Goal: Check status: Check status

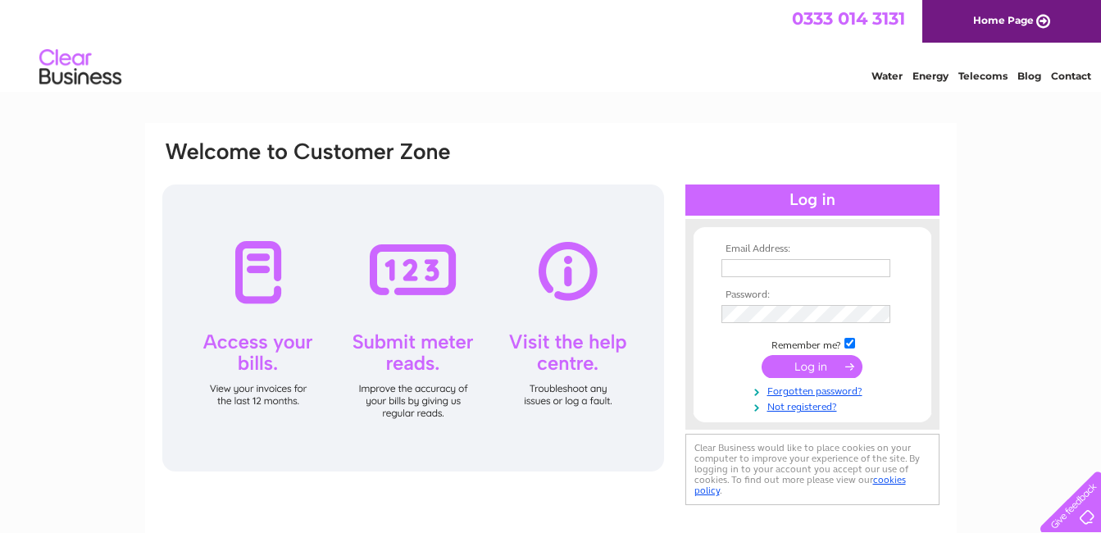
click at [748, 261] on input "text" at bounding box center [805, 268] width 169 height 18
type input "[EMAIL_ADDRESS][DOMAIN_NAME]"
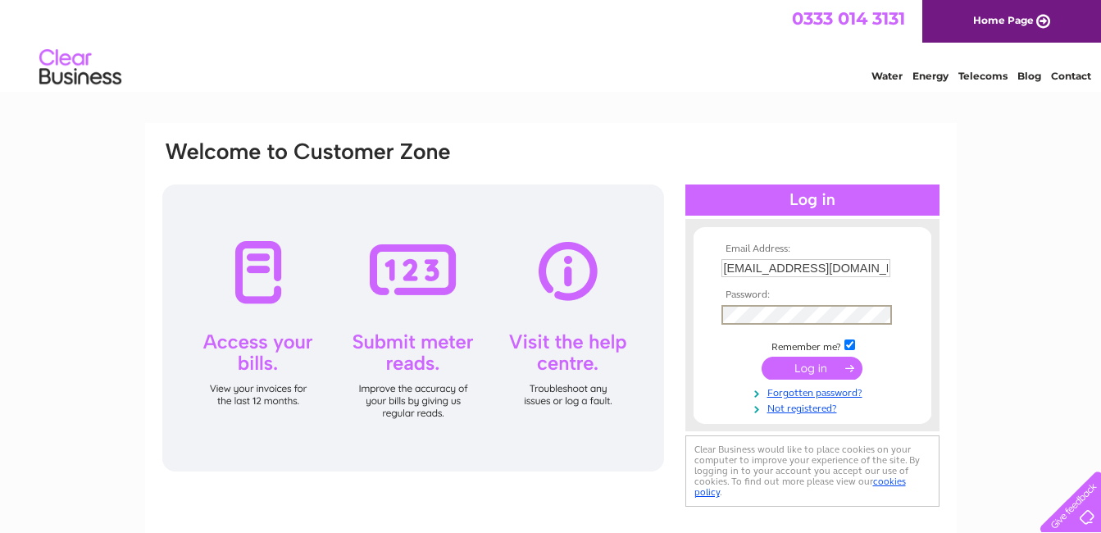
click at [761, 357] on input "submit" at bounding box center [811, 368] width 101 height 23
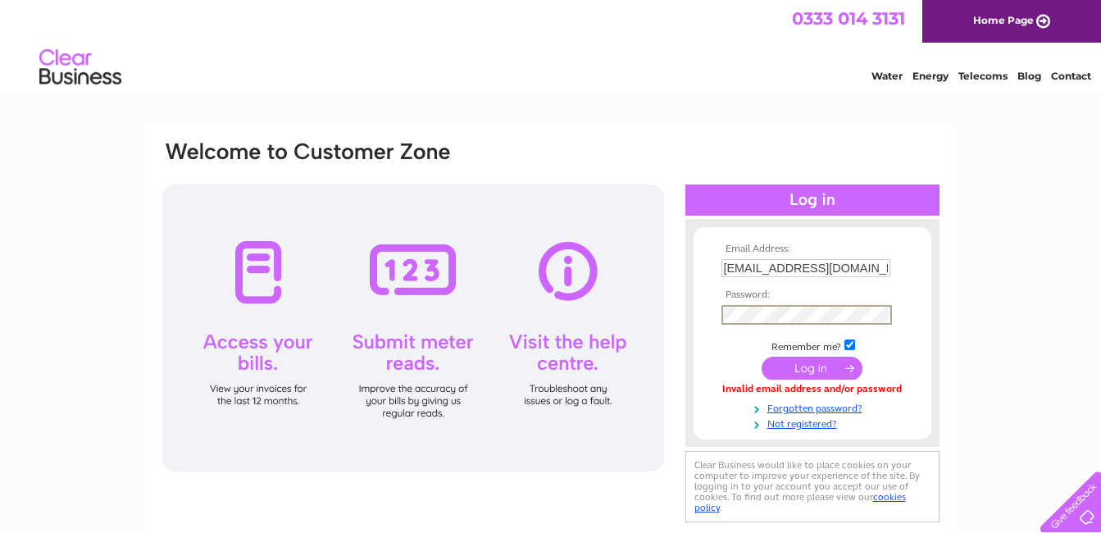
click at [803, 366] on input "submit" at bounding box center [811, 368] width 101 height 23
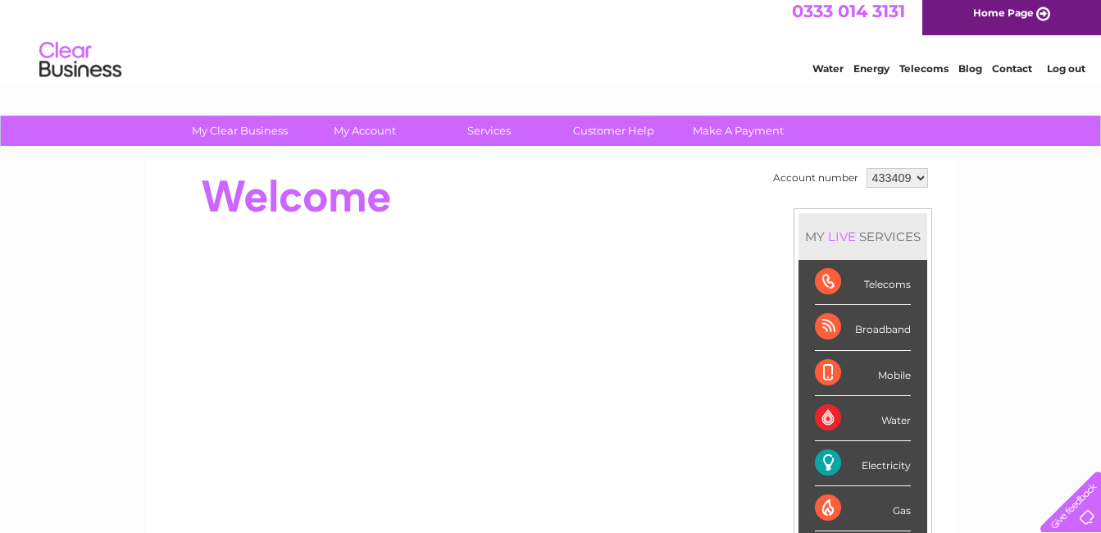
scroll to position [9, 0]
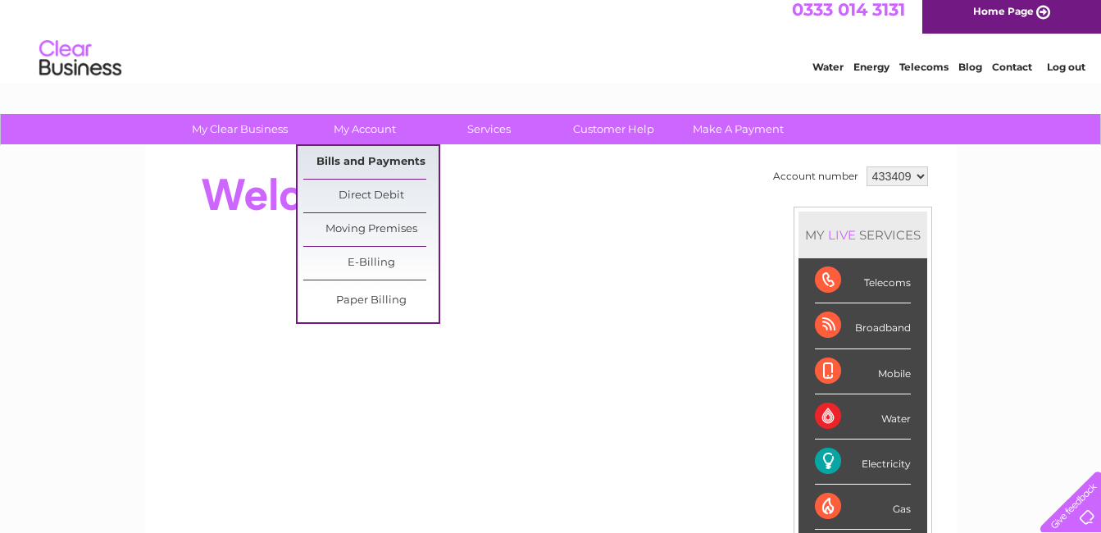
click at [368, 166] on link "Bills and Payments" at bounding box center [370, 162] width 135 height 33
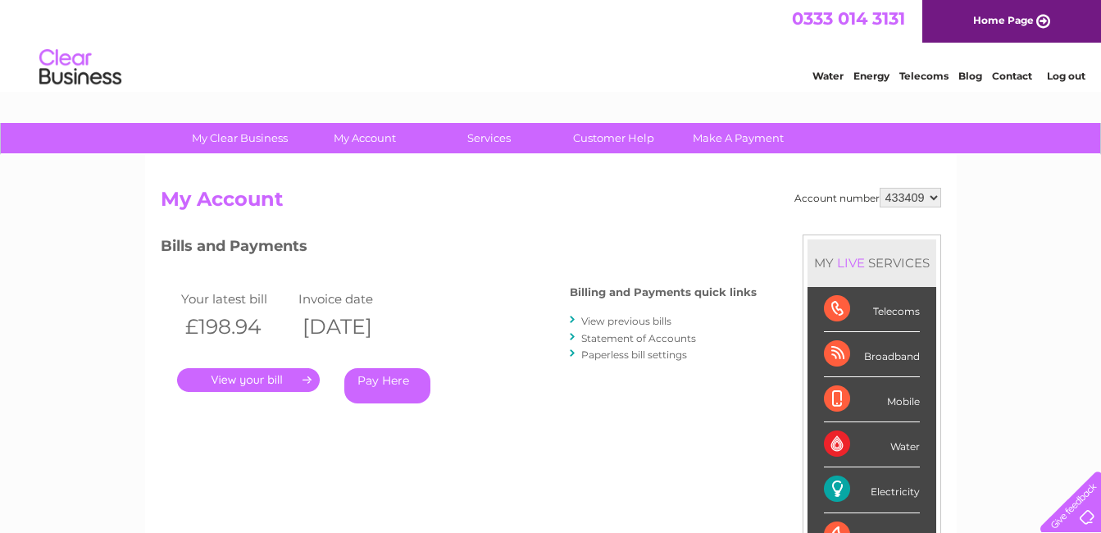
click at [250, 377] on link "." at bounding box center [248, 380] width 143 height 24
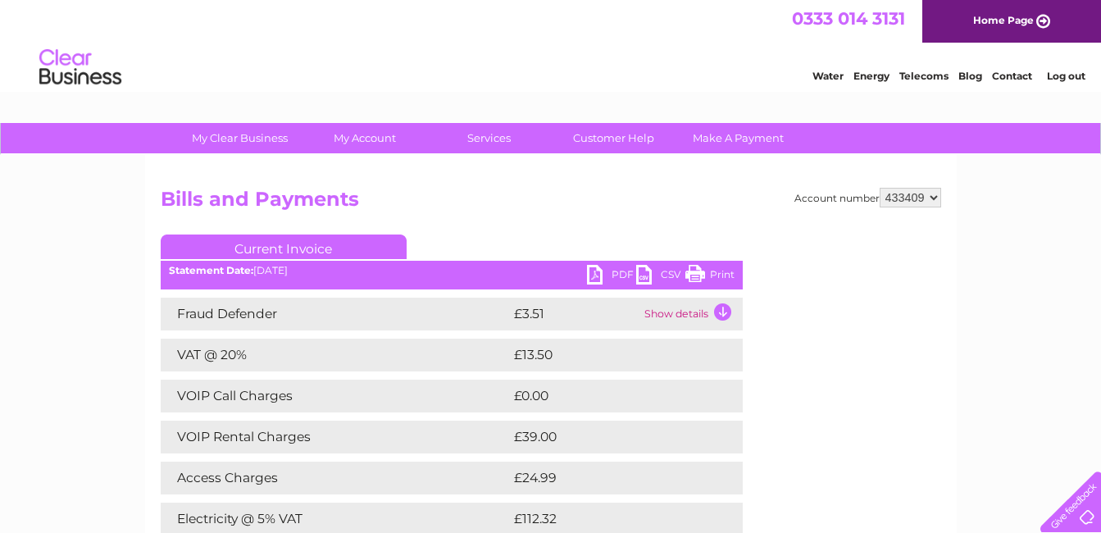
click at [598, 275] on link "PDF" at bounding box center [611, 277] width 49 height 24
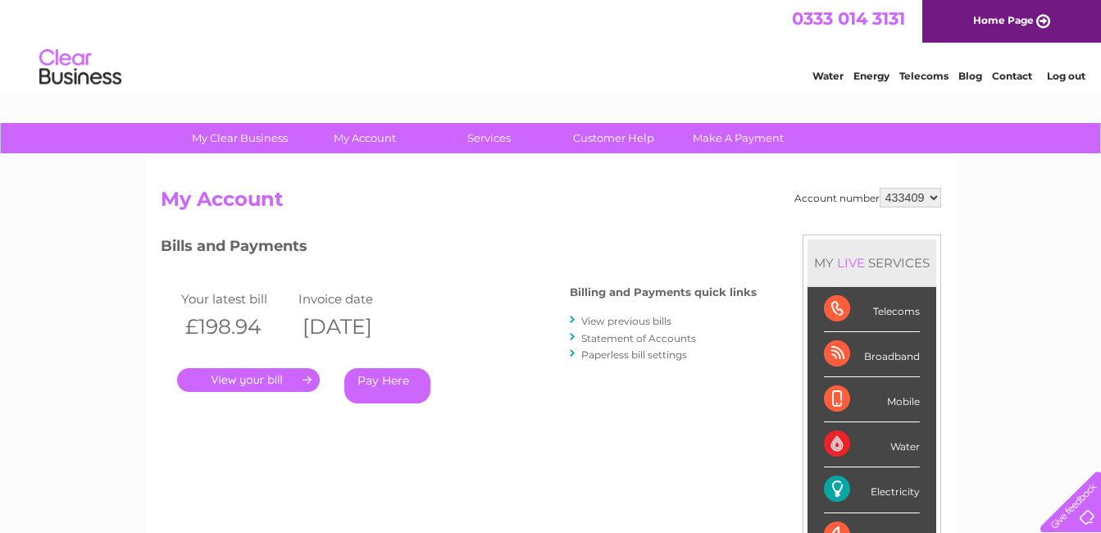
click at [1066, 75] on link "Log out" at bounding box center [1066, 76] width 39 height 12
